Goal: Task Accomplishment & Management: Use online tool/utility

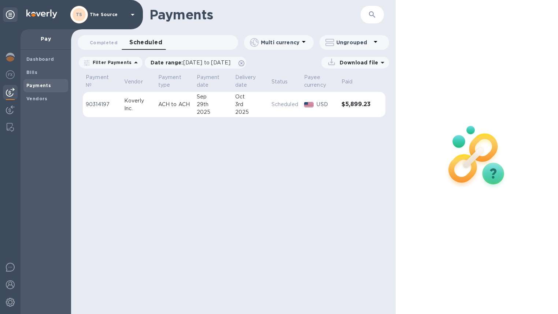
click at [52, 87] on span "Payments" at bounding box center [45, 85] width 39 height 7
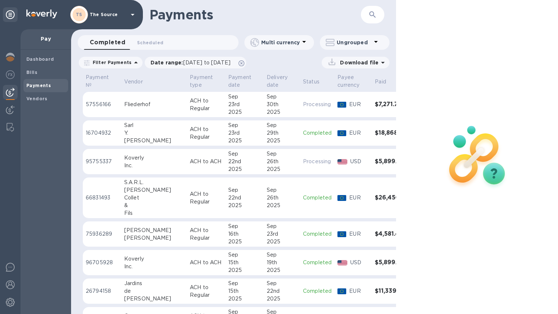
click at [190, 132] on p "ACH to Regular" at bounding box center [206, 133] width 33 height 15
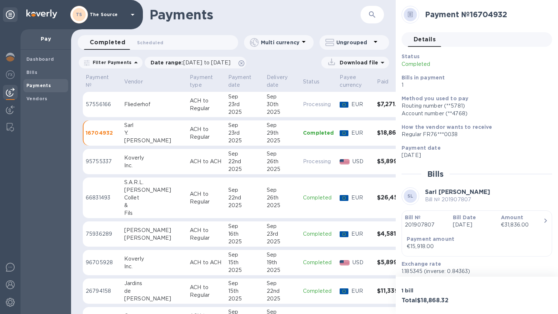
click at [228, 189] on div "Sep" at bounding box center [244, 190] width 33 height 8
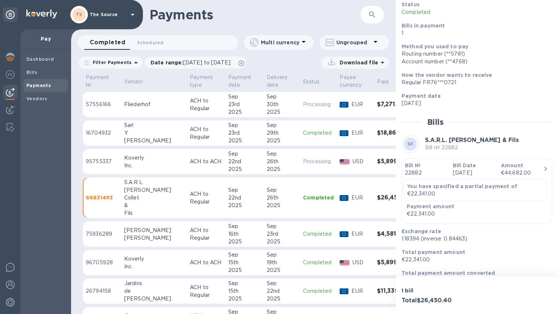
scroll to position [66, 0]
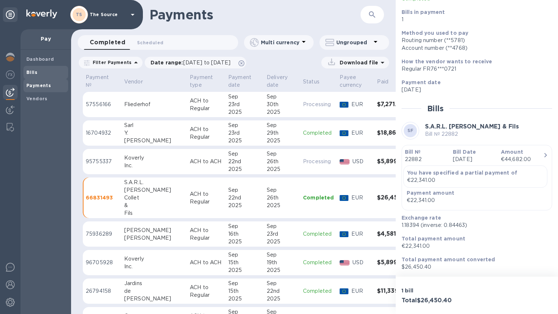
click at [27, 76] on div "Bills" at bounding box center [45, 72] width 45 height 13
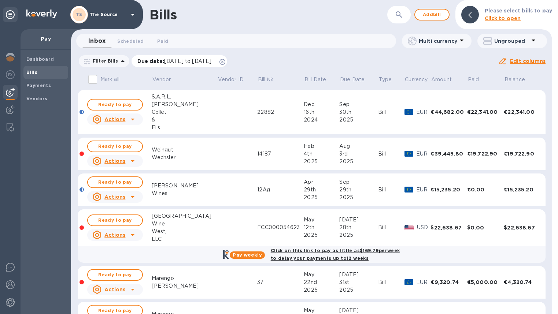
click at [225, 64] on icon at bounding box center [222, 62] width 6 height 6
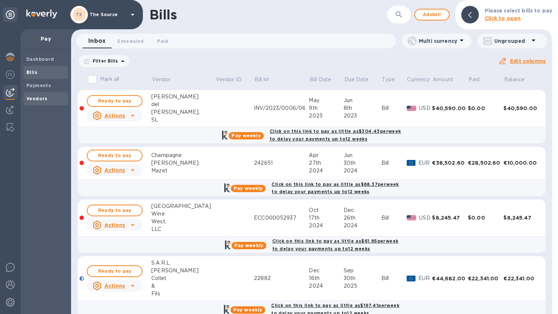
click at [38, 99] on b "Vendors" at bounding box center [36, 98] width 21 height 5
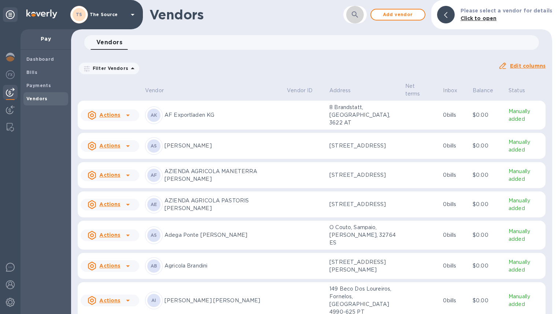
click at [356, 22] on button "button" at bounding box center [355, 15] width 18 height 18
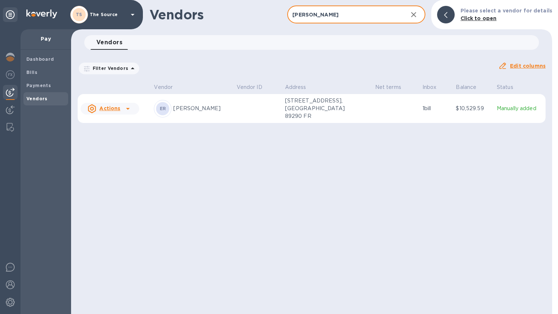
type input "richoux"
click at [294, 111] on p "73 Rue Soufflot, Irancy, Bourgogne-Franche-Comté 89290 FR" at bounding box center [321, 108] width 73 height 23
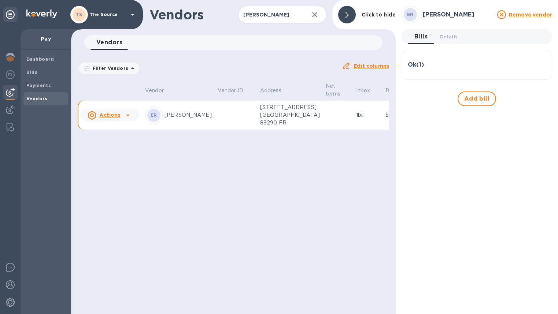
click at [423, 58] on div "Ok ( 1 )" at bounding box center [476, 65] width 138 height 18
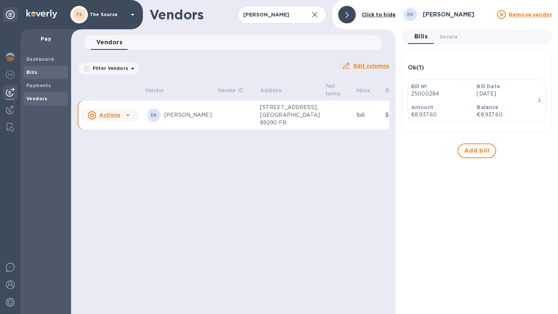
click at [38, 74] on span "Bills" at bounding box center [45, 72] width 39 height 7
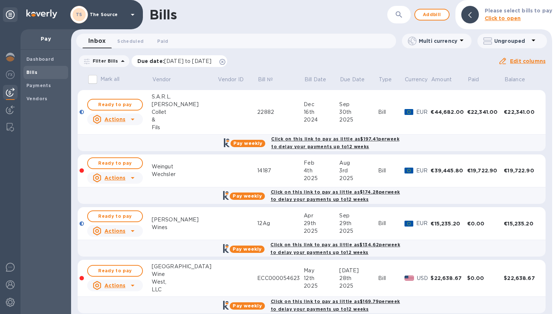
click at [225, 62] on icon at bounding box center [222, 62] width 6 height 6
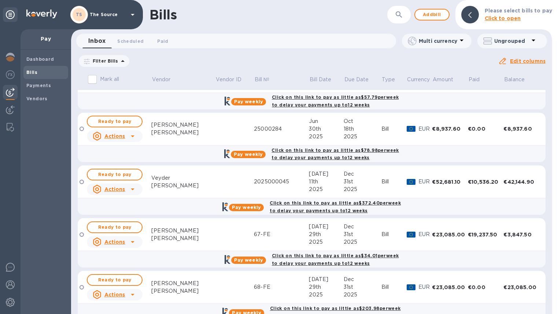
scroll to position [918, 0]
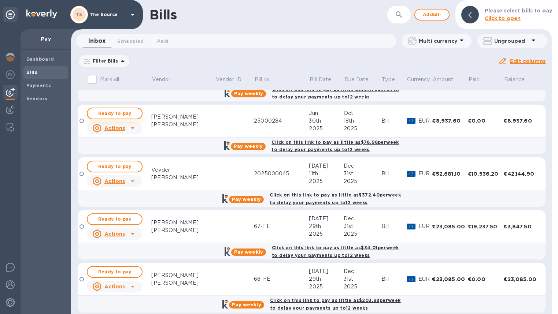
click at [136, 116] on span "Ready to pay" at bounding box center [114, 113] width 42 height 9
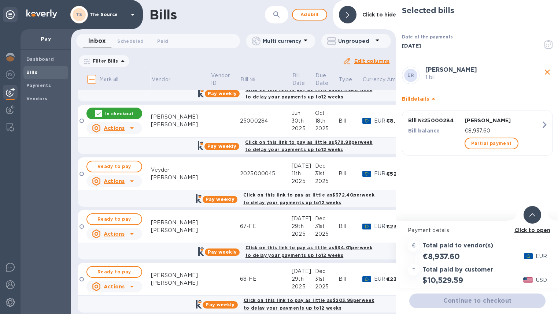
click at [534, 210] on div at bounding box center [532, 215] width 18 height 18
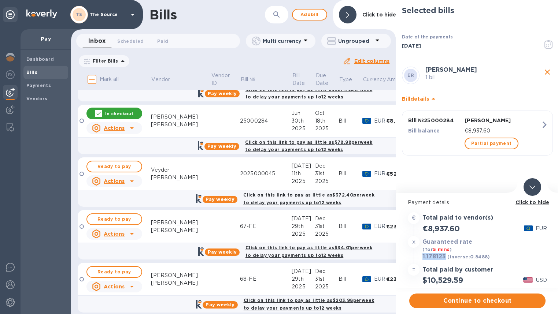
drag, startPoint x: 445, startPoint y: 256, endPoint x: 421, endPoint y: 258, distance: 24.3
click at [421, 258] on div "1.178123 (inverse: 0.8488 )" at bounding box center [456, 257] width 70 height 10
copy h3 "1.178123"
click at [480, 299] on span "Continue to checkout" at bounding box center [477, 301] width 124 height 9
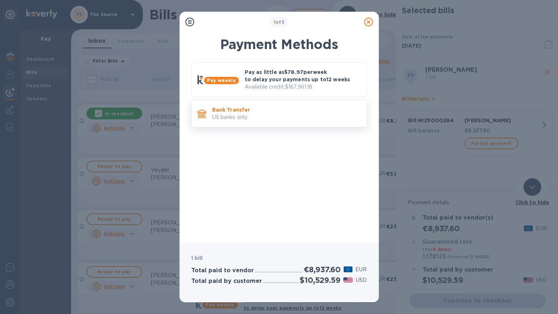
click at [284, 104] on div "Bank Transfer US banks only." at bounding box center [286, 113] width 154 height 21
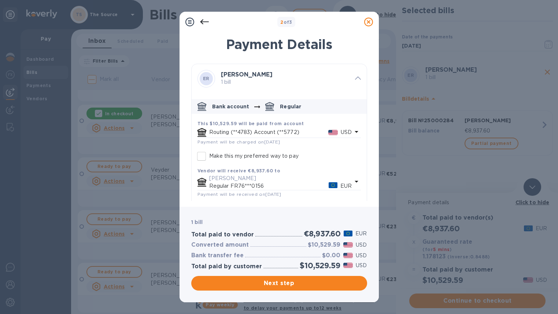
click at [345, 130] on p "USD" at bounding box center [345, 132] width 11 height 8
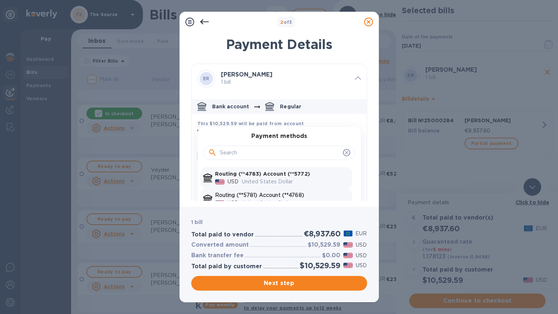
click at [289, 192] on p "Routing (**5781) Account (**4768)" at bounding box center [282, 195] width 134 height 8
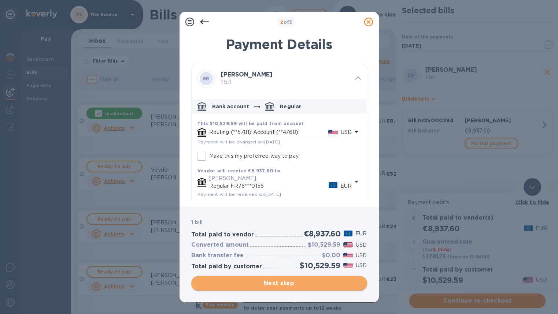
click at [291, 286] on span "Next step" at bounding box center [279, 283] width 164 height 9
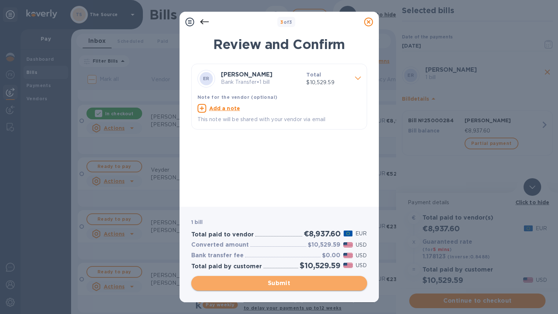
click at [283, 285] on span "Submit" at bounding box center [279, 283] width 164 height 9
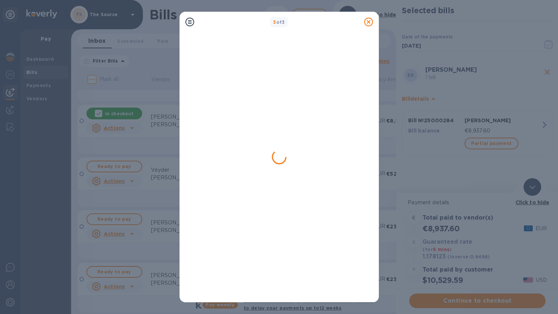
scroll to position [0, 0]
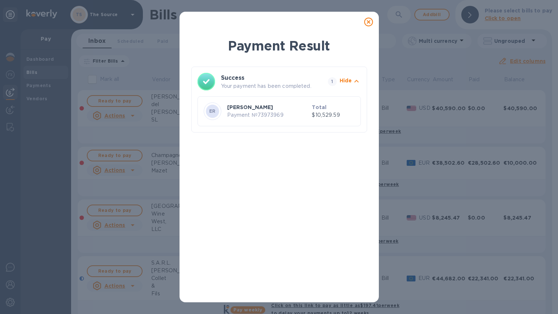
click at [367, 23] on icon at bounding box center [368, 22] width 9 height 9
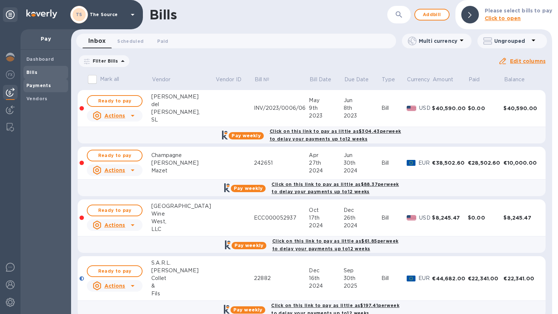
click at [47, 81] on div "Payments" at bounding box center [45, 85] width 45 height 13
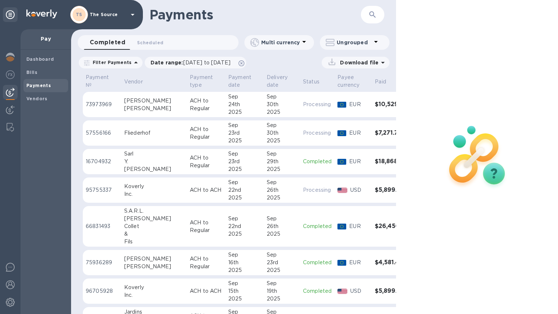
click at [264, 112] on td "Sep 30th 2025" at bounding box center [282, 105] width 36 height 26
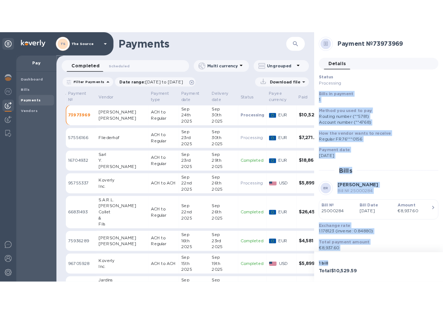
scroll to position [25, 0]
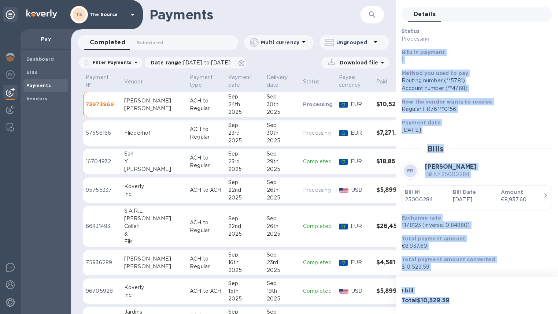
drag, startPoint x: 402, startPoint y: 80, endPoint x: 474, endPoint y: 310, distance: 241.6
click at [474, 310] on div "Payment № 73973969 Details 0 Status Processing Bills in payment 1 Method you us…" at bounding box center [476, 157] width 162 height 314
copy div "Bills in payment 1 Method you used to pay Routing number (**5781) Account numbe…"
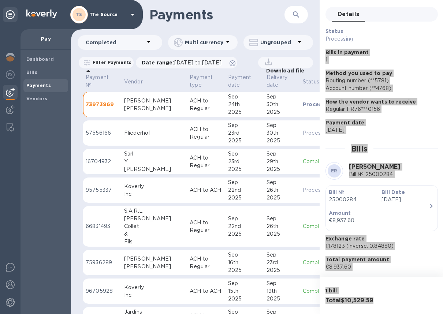
scroll to position [26, 0]
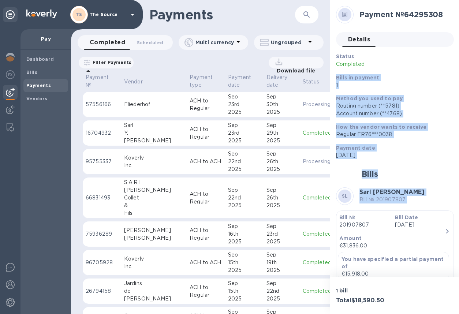
scroll to position [81, 0]
